Goal: Task Accomplishment & Management: Manage account settings

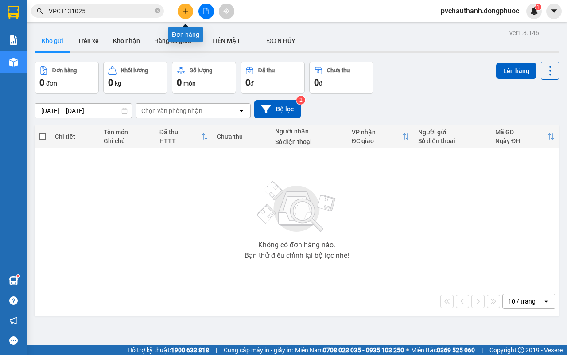
click at [185, 6] on button at bounding box center [184, 11] width 15 height 15
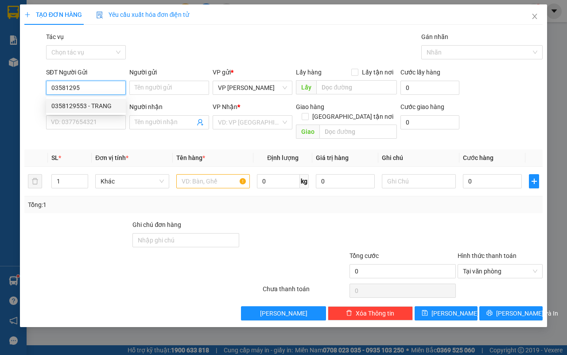
click at [95, 108] on div "0358129553 - TRANG" at bounding box center [85, 106] width 69 height 10
type input "0358129553"
type input "TRANG"
type input "0932632062"
type input "DUY ÂN"
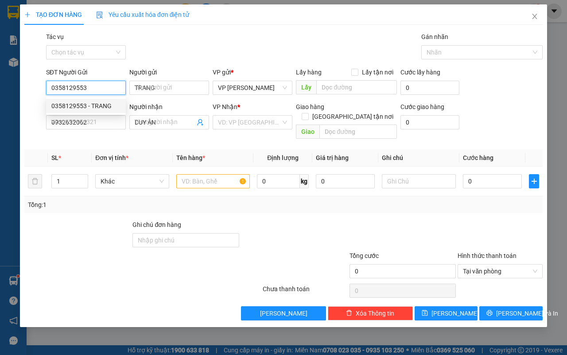
type input "50.000"
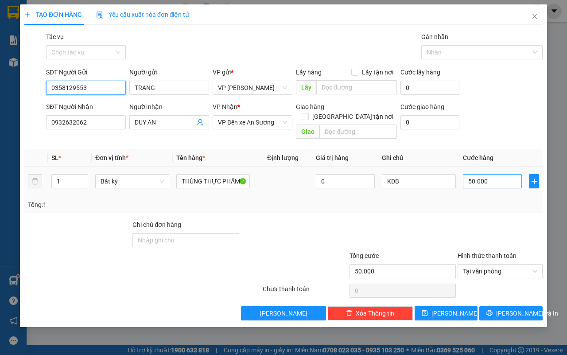
type input "0358129553"
click at [493, 174] on input "50.000" at bounding box center [491, 181] width 59 height 14
type input "0"
type input "4"
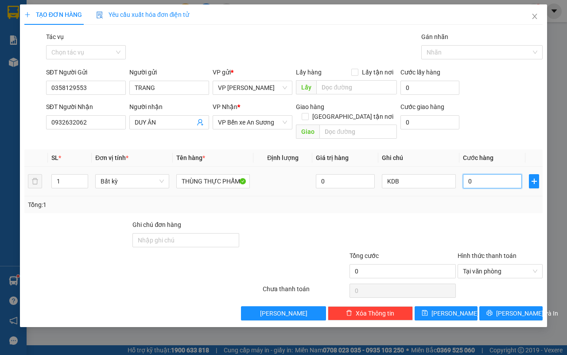
type input "04"
type input "45"
type input "045"
type input "45.000"
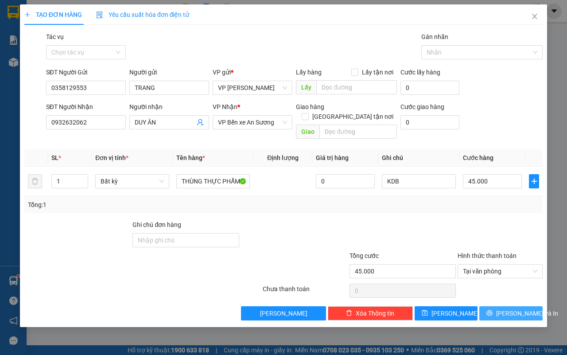
click at [511, 308] on span "[PERSON_NAME] và In" at bounding box center [527, 313] width 62 height 10
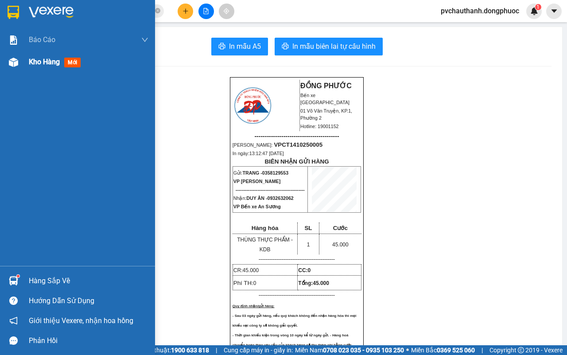
click at [35, 55] on div "Kho hàng mới" at bounding box center [88, 62] width 119 height 22
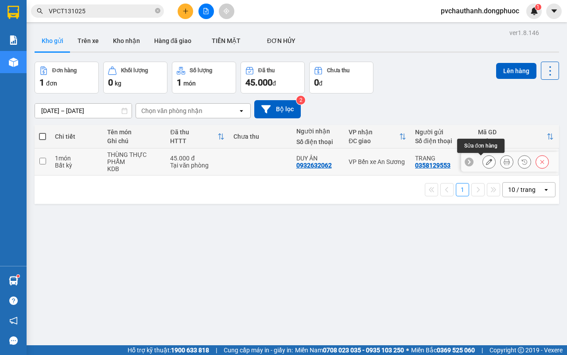
click at [486, 164] on icon at bounding box center [489, 161] width 6 height 6
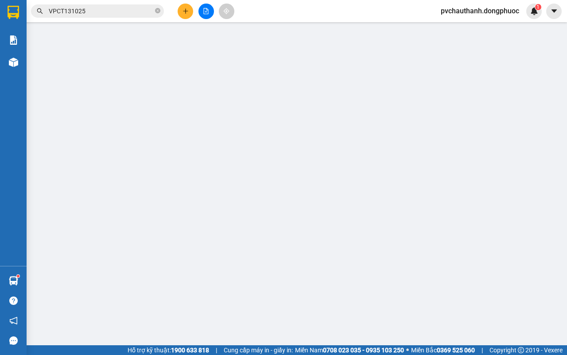
type input "0358129553"
type input "TRANG"
type input "0932632062"
type input "DUY ÂN"
type input "45.000"
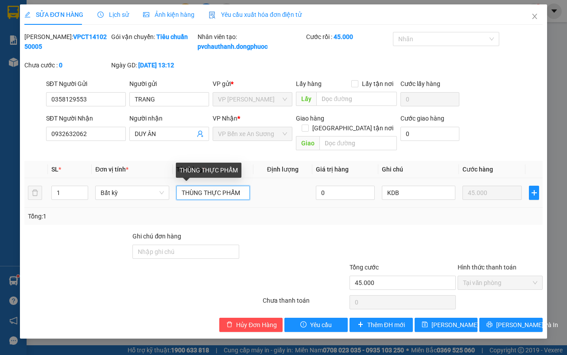
click at [241, 193] on input "THÙNG THỰC PHẨM" at bounding box center [212, 192] width 73 height 14
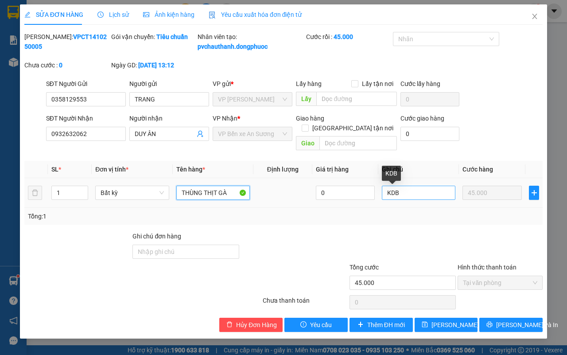
type input "THÙNG THỊT GÀ"
click at [403, 193] on input "KDB" at bounding box center [418, 192] width 73 height 14
type input "K"
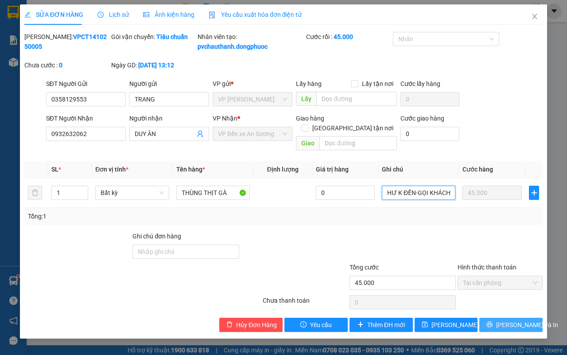
type input "HƯ K ĐỀN-GỌI KHÁCH"
click at [521, 324] on span "[PERSON_NAME] và In" at bounding box center [527, 325] width 62 height 10
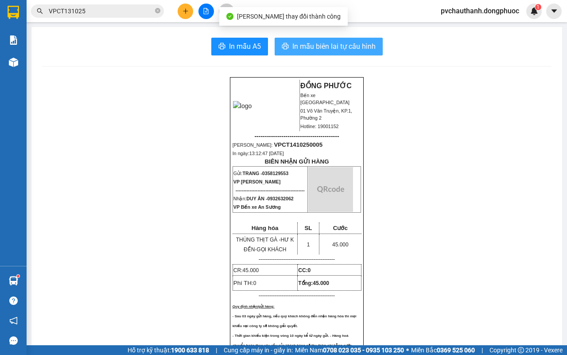
click at [347, 49] on span "In mẫu biên lai tự cấu hình" at bounding box center [333, 46] width 83 height 11
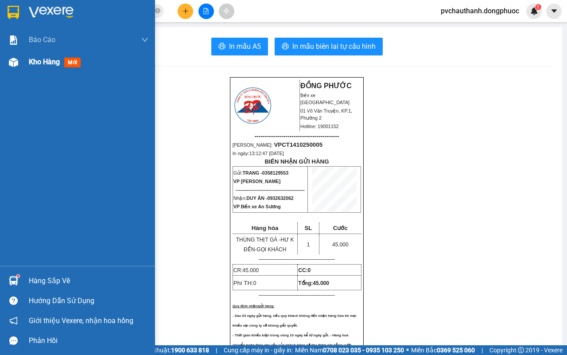
click at [41, 58] on span "Kho hàng" at bounding box center [44, 62] width 31 height 8
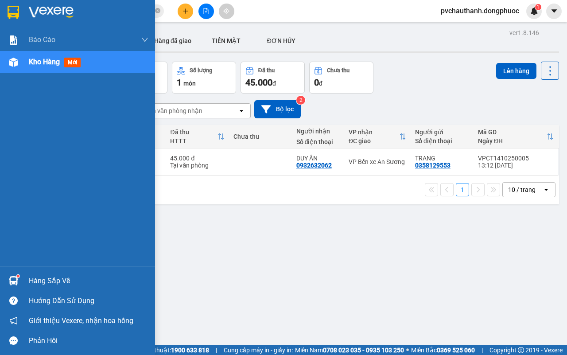
click at [53, 279] on div "Hàng sắp về" at bounding box center [88, 280] width 119 height 13
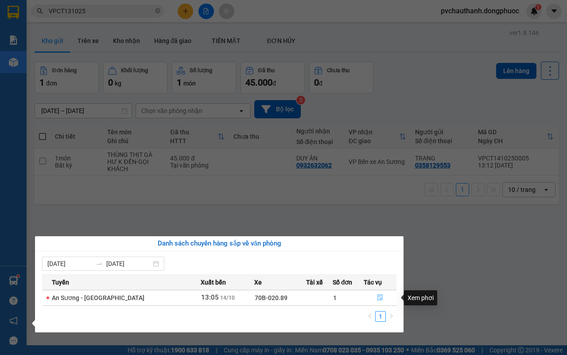
click at [373, 295] on button "button" at bounding box center [380, 297] width 32 height 14
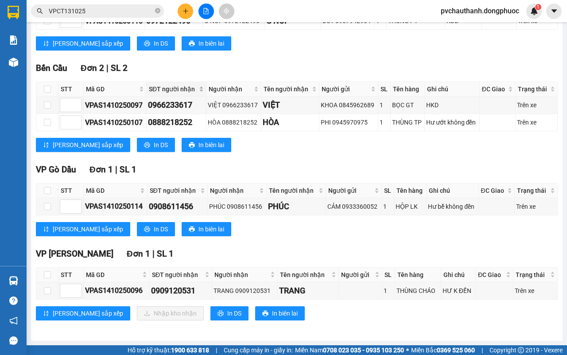
scroll to position [49, 0]
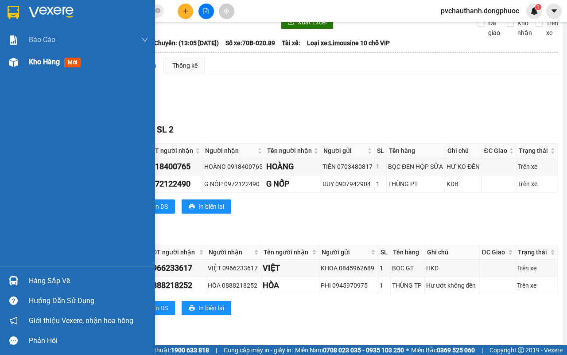
click at [52, 65] on span "Kho hàng" at bounding box center [44, 62] width 31 height 8
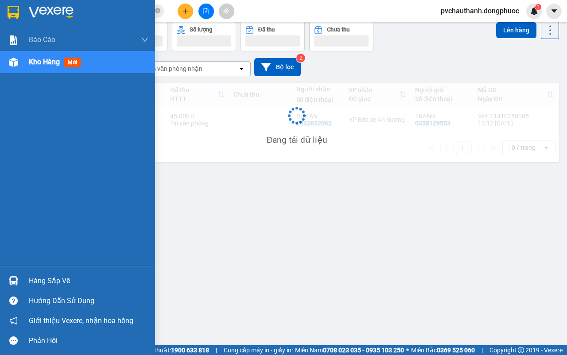
scroll to position [41, 0]
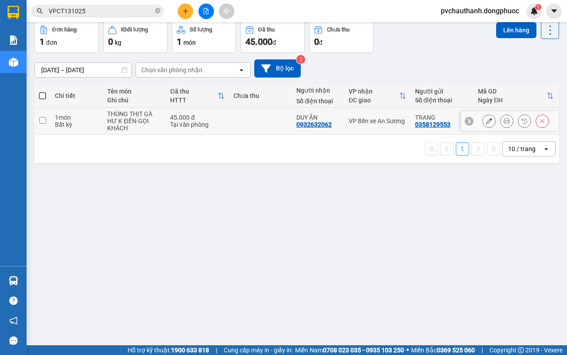
click at [239, 118] on td at bounding box center [260, 121] width 63 height 27
checkbox input "true"
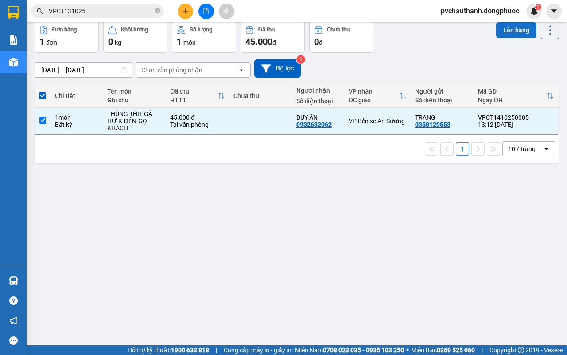
click at [499, 30] on button "Lên hàng" at bounding box center [516, 30] width 40 height 16
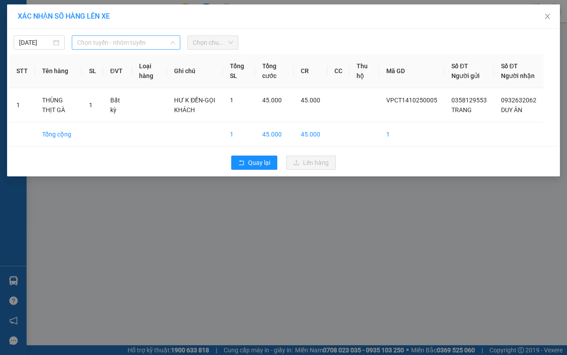
click at [136, 46] on span "Chọn tuyến - nhóm tuyến" at bounding box center [126, 42] width 98 height 13
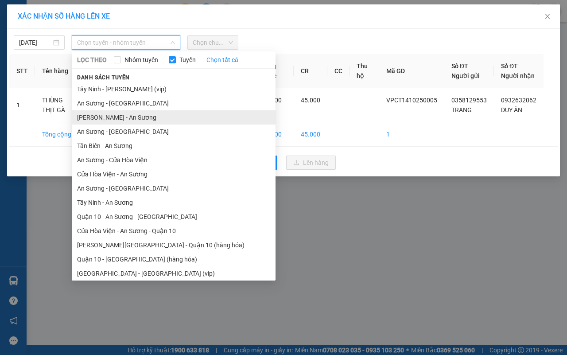
click at [100, 117] on li "[PERSON_NAME] - An Sương" at bounding box center [174, 117] width 204 height 14
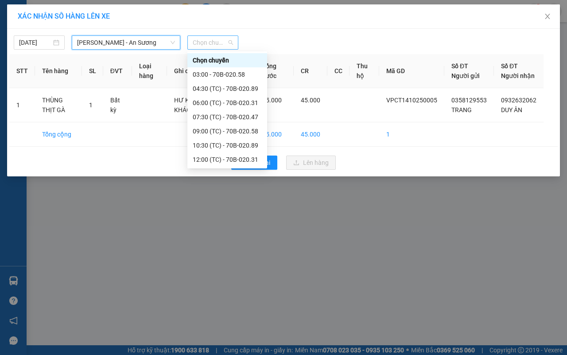
click at [211, 40] on span "Chọn chuyến" at bounding box center [213, 42] width 40 height 13
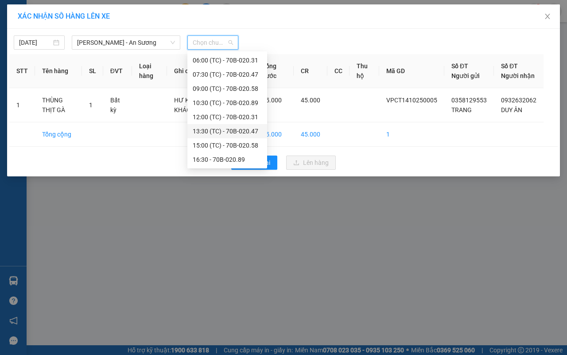
click at [232, 127] on div "13:30 (TC) - 70B-020.47" at bounding box center [227, 131] width 69 height 10
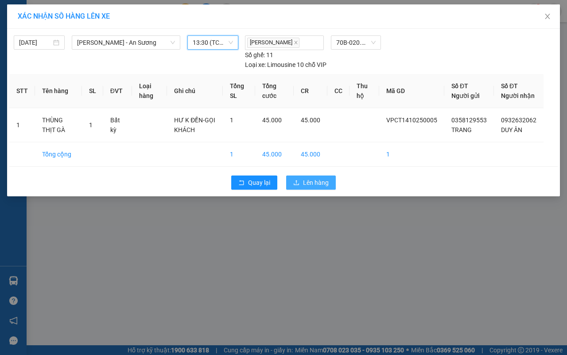
click at [324, 187] on span "Lên hàng" at bounding box center [316, 182] width 26 height 10
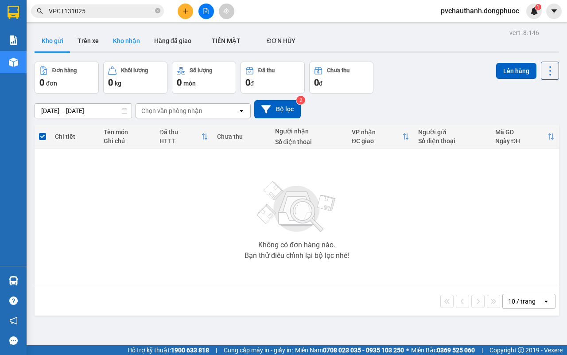
click at [119, 37] on button "Kho nhận" at bounding box center [126, 40] width 41 height 21
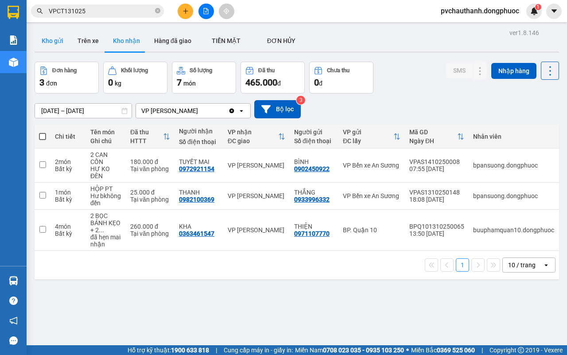
click at [47, 39] on button "Kho gửi" at bounding box center [53, 40] width 36 height 21
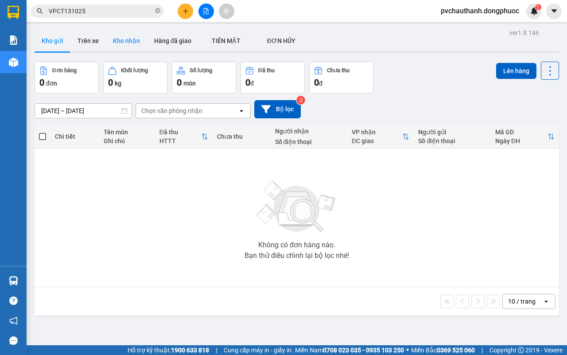
click at [130, 38] on button "Kho nhận" at bounding box center [126, 40] width 41 height 21
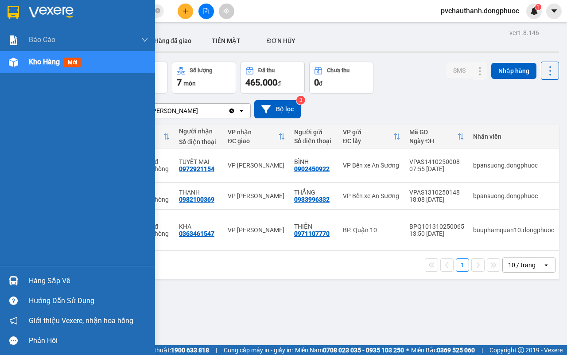
click at [32, 281] on div "Hàng sắp về" at bounding box center [88, 280] width 119 height 13
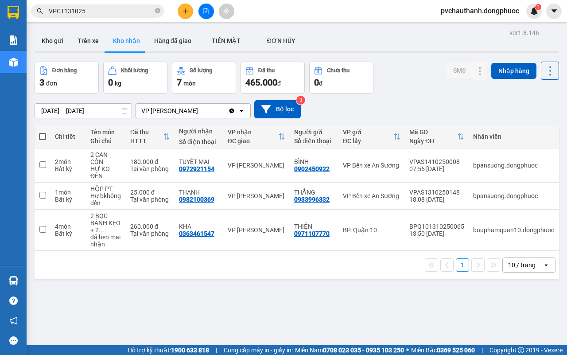
click at [428, 302] on section "Kết quả tìm kiếm ( 4 ) Bộ lọc Mã ĐH Trạng thái Món hàng Tổng cước Chưa cước Nhã…" at bounding box center [283, 177] width 567 height 355
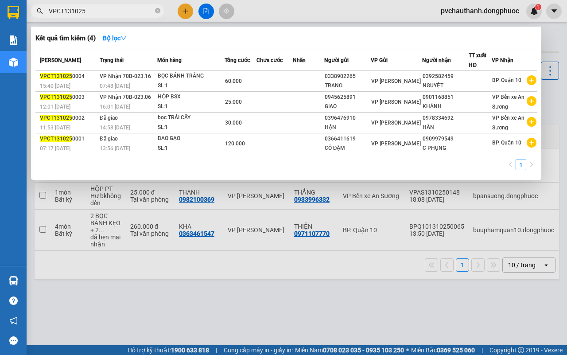
click at [71, 10] on input "VPCT131025" at bounding box center [101, 11] width 104 height 10
click at [217, 304] on div at bounding box center [283, 177] width 567 height 355
click at [69, 12] on input "VPCT131025" at bounding box center [101, 11] width 104 height 10
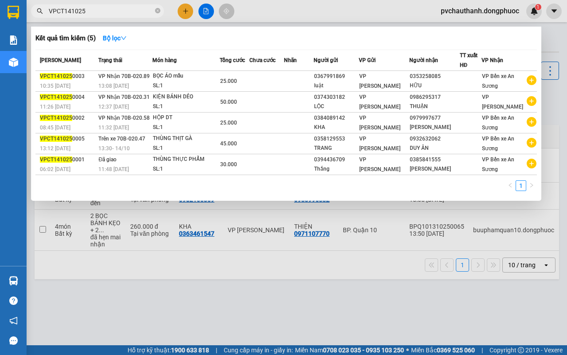
type input "VPCT141025"
click at [162, 269] on div at bounding box center [283, 177] width 567 height 355
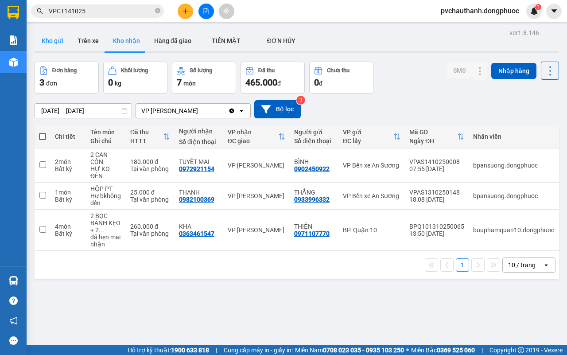
click at [53, 38] on button "Kho gửi" at bounding box center [53, 40] width 36 height 21
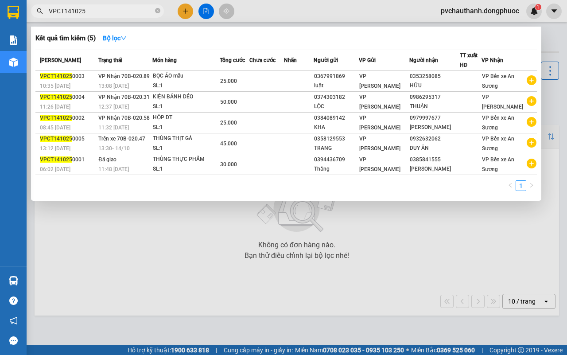
click at [120, 5] on span "VPCT141025" at bounding box center [97, 10] width 133 height 13
click at [196, 247] on div at bounding box center [283, 177] width 567 height 355
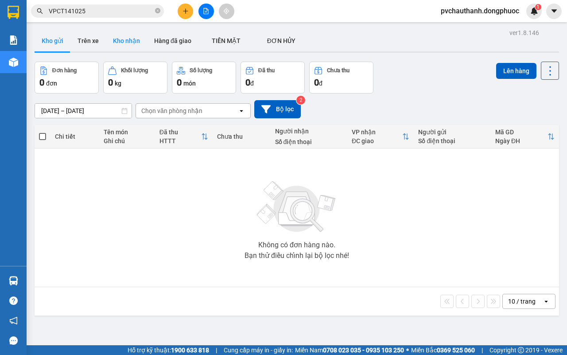
click at [124, 39] on button "Kho nhận" at bounding box center [126, 40] width 41 height 21
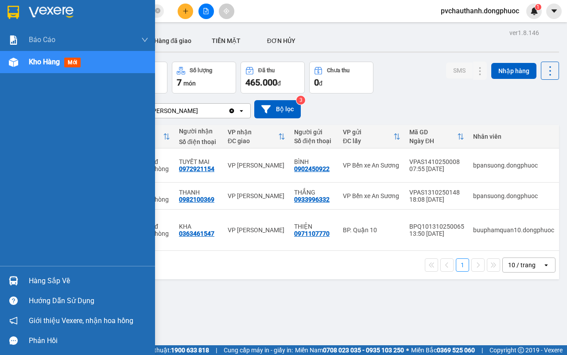
click at [34, 279] on div "Hàng sắp về" at bounding box center [88, 280] width 119 height 13
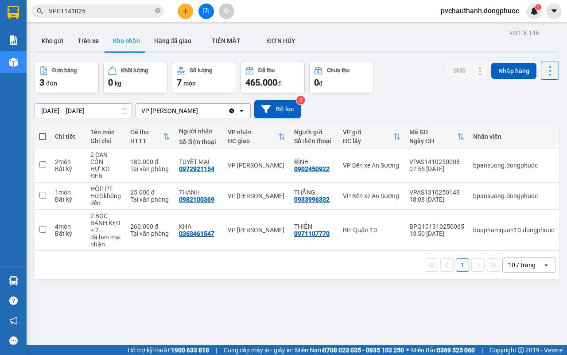
drag, startPoint x: 419, startPoint y: 312, endPoint x: 410, endPoint y: 307, distance: 10.6
click at [419, 313] on section "Kết quả tìm kiếm ( 5 ) Bộ lọc Mã ĐH Trạng thái Món hàng Tổng cước Chưa cước Nhã…" at bounding box center [283, 177] width 567 height 355
click at [184, 10] on icon "plus" at bounding box center [185, 11] width 6 height 6
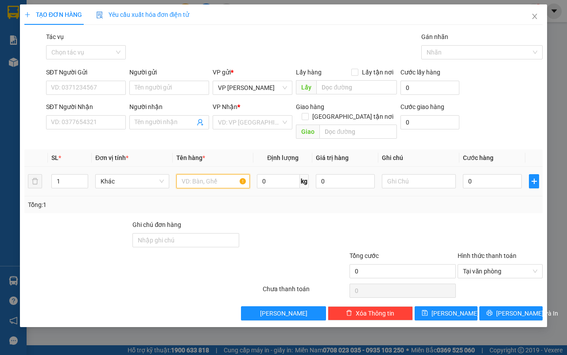
click at [202, 174] on input "text" at bounding box center [213, 181] width 74 height 14
type input "THÙNG BTRANG+BỌC QAO"
click at [424, 174] on input "text" at bounding box center [419, 181] width 74 height 14
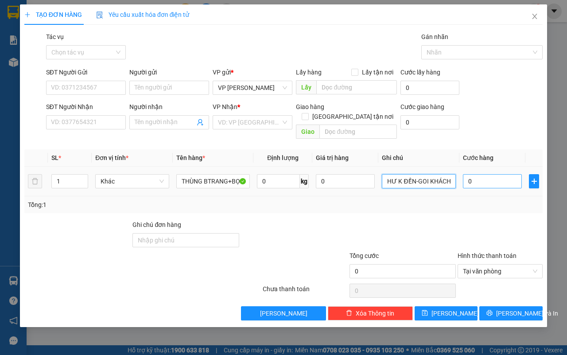
type input "HƯ K ĐỀN-GOI KHÁCH"
click at [480, 174] on input "0" at bounding box center [491, 181] width 59 height 14
type input "5"
type input "50"
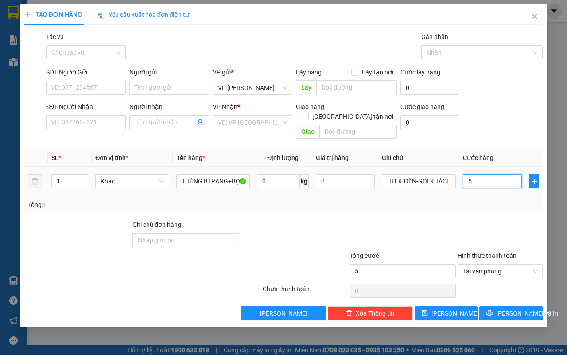
type input "50"
type input "50.000"
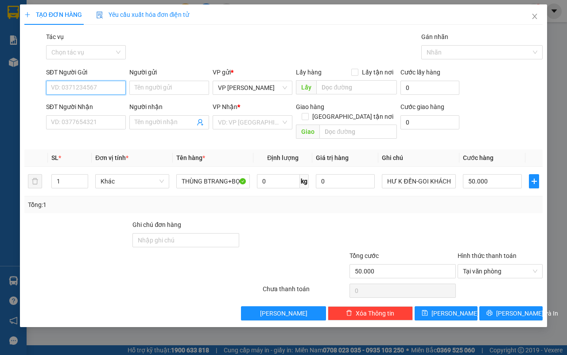
click at [90, 91] on input "SĐT Người Gửi" at bounding box center [86, 88] width 80 height 14
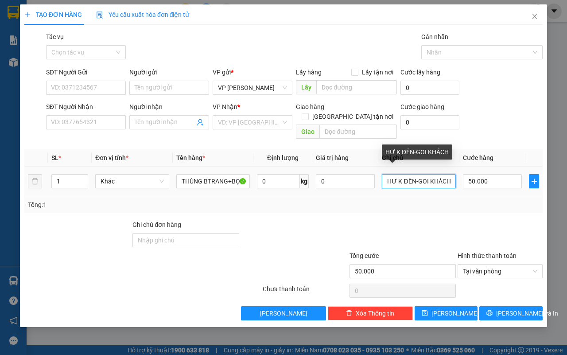
click at [428, 174] on input "HƯ K ĐỀN-GOI KHÁCH" at bounding box center [419, 181] width 74 height 14
type input "HƯ K ĐỀN-GỌI KHÁCH"
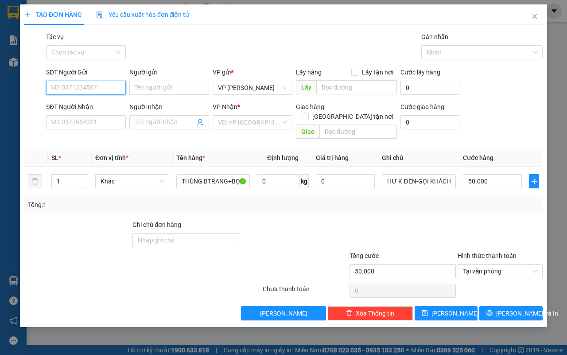
click at [89, 88] on input "SĐT Người Gửi" at bounding box center [86, 88] width 80 height 14
type input "0327036910"
click at [116, 103] on div "0327036910 - loan( SUN NY)" at bounding box center [90, 106] width 79 height 10
type input "loan( SUN NY)"
type input "0911739116"
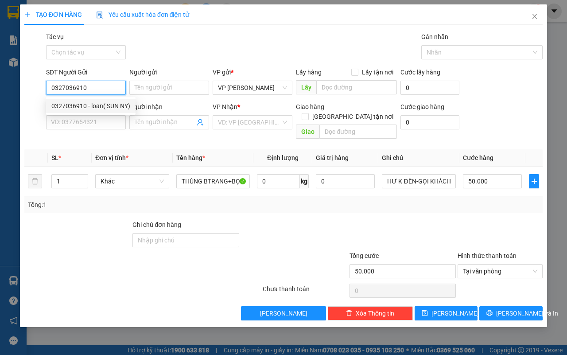
type input "HẢI"
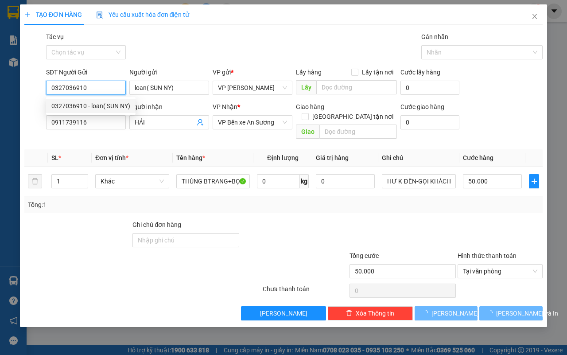
type input "30.000"
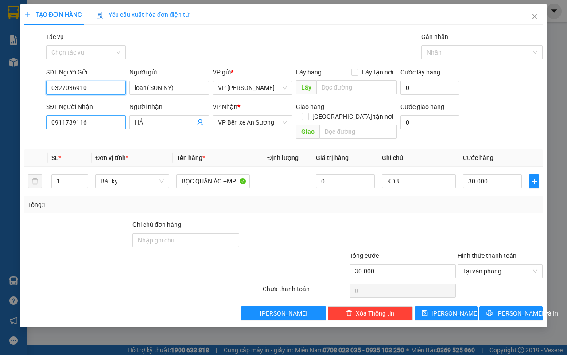
type input "0327036910"
click at [101, 127] on input "0911739116" at bounding box center [86, 122] width 80 height 14
type input "0"
type input "0966866934"
click at [147, 119] on input "HẢI" at bounding box center [165, 122] width 60 height 10
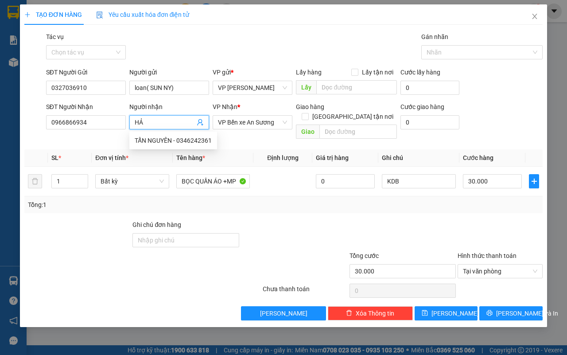
type input "H"
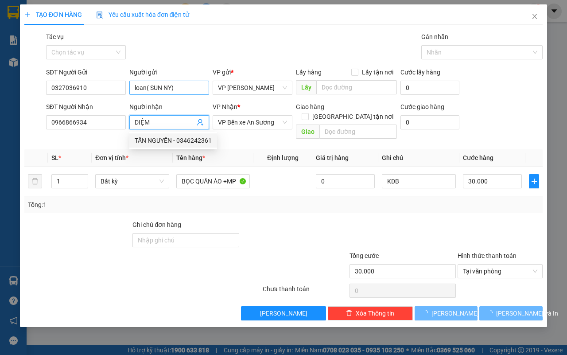
type input "DIỆM"
click at [146, 88] on input "loan( SUN NY)" at bounding box center [169, 88] width 80 height 14
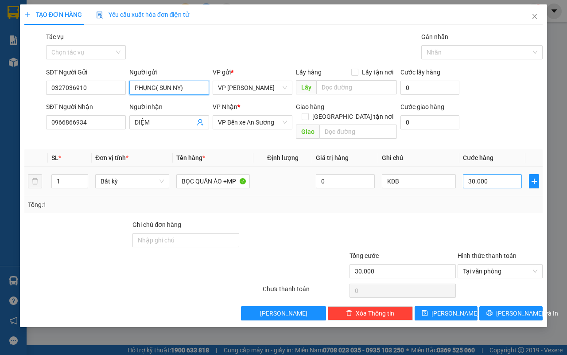
type input "PHỤNG( SUN NY)"
click at [504, 176] on input "30.000" at bounding box center [491, 181] width 59 height 14
type input "0"
type input "5"
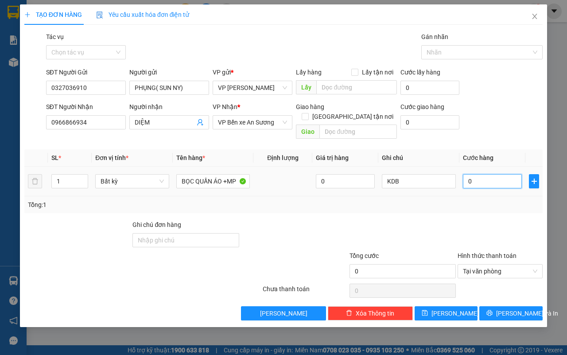
type input "05"
type input "50"
type input "050"
type input "50.000"
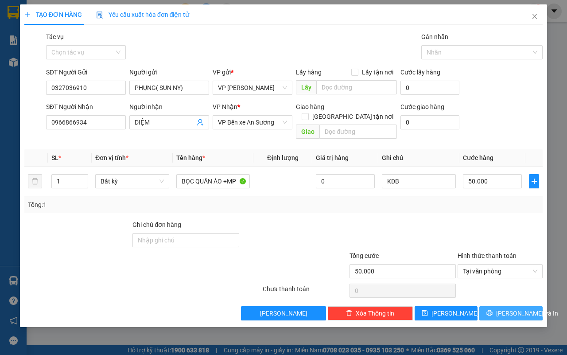
click at [505, 308] on span "[PERSON_NAME] và In" at bounding box center [527, 313] width 62 height 10
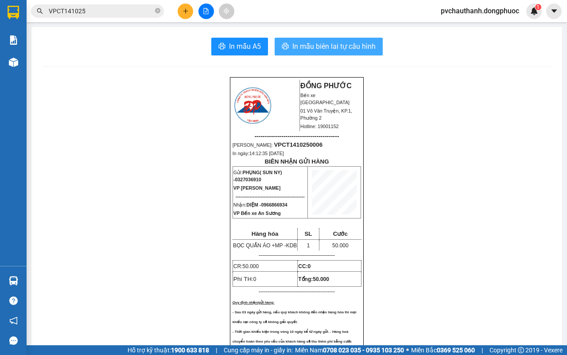
click at [324, 50] on span "In mẫu biên lai tự cấu hình" at bounding box center [333, 46] width 83 height 11
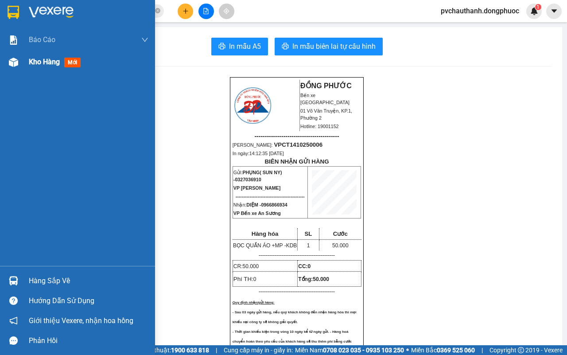
click at [31, 62] on span "Kho hàng" at bounding box center [44, 62] width 31 height 8
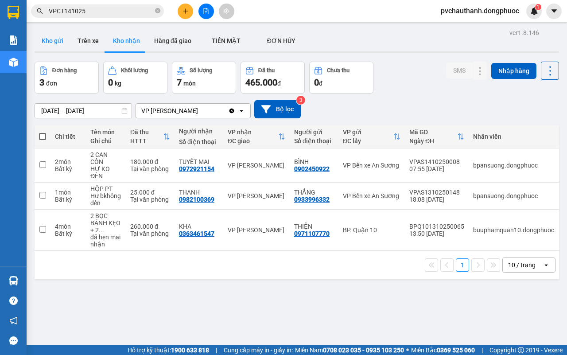
click at [58, 39] on button "Kho gửi" at bounding box center [53, 40] width 36 height 21
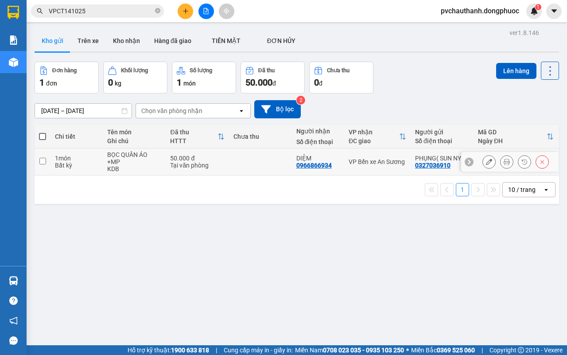
click at [229, 164] on td at bounding box center [260, 161] width 63 height 27
checkbox input "true"
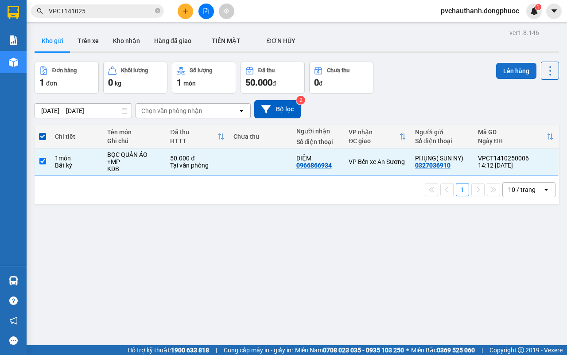
click at [499, 68] on button "Lên hàng" at bounding box center [516, 71] width 40 height 16
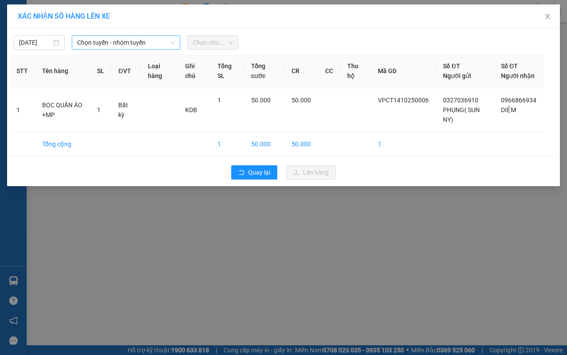
click at [131, 45] on span "Chọn tuyến - nhóm tuyến" at bounding box center [126, 42] width 98 height 13
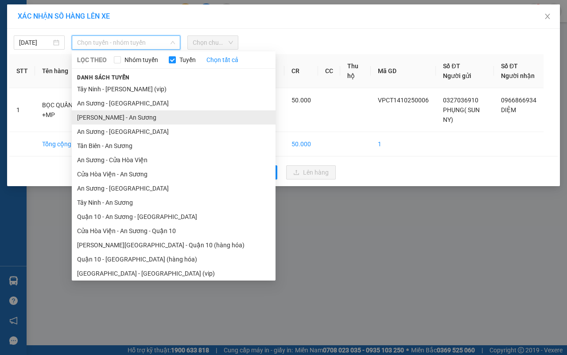
click at [106, 116] on li "[PERSON_NAME] - An Sương" at bounding box center [174, 117] width 204 height 14
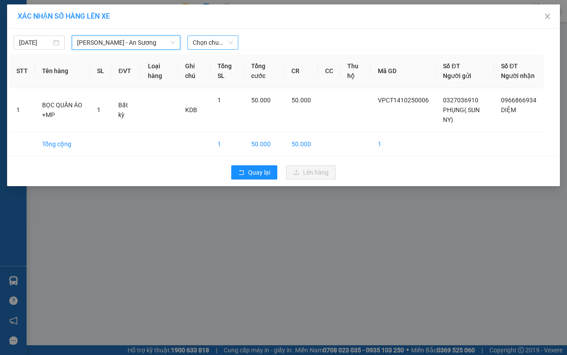
click at [205, 41] on span "Chọn chuyến" at bounding box center [213, 42] width 40 height 13
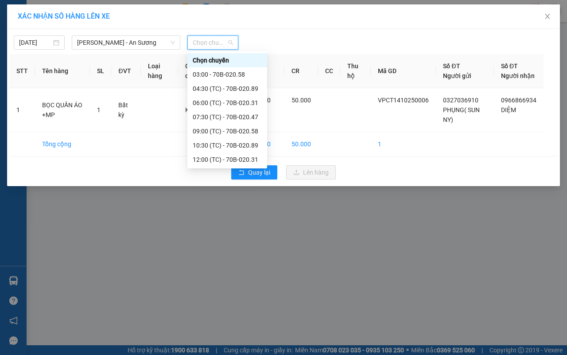
scroll to position [42, 0]
click at [218, 143] on div "15:00 (TC) - 70B-020.58" at bounding box center [227, 145] width 69 height 10
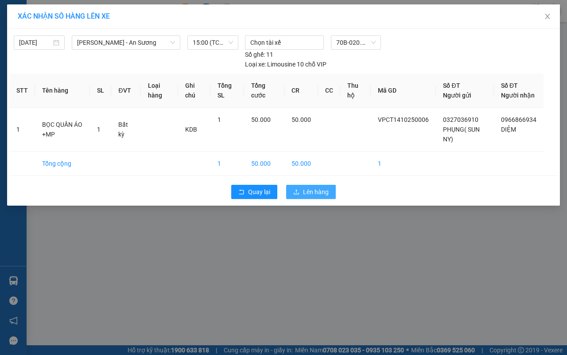
click at [303, 196] on button "Lên hàng" at bounding box center [311, 192] width 50 height 14
